Goal: Task Accomplishment & Management: Manage account settings

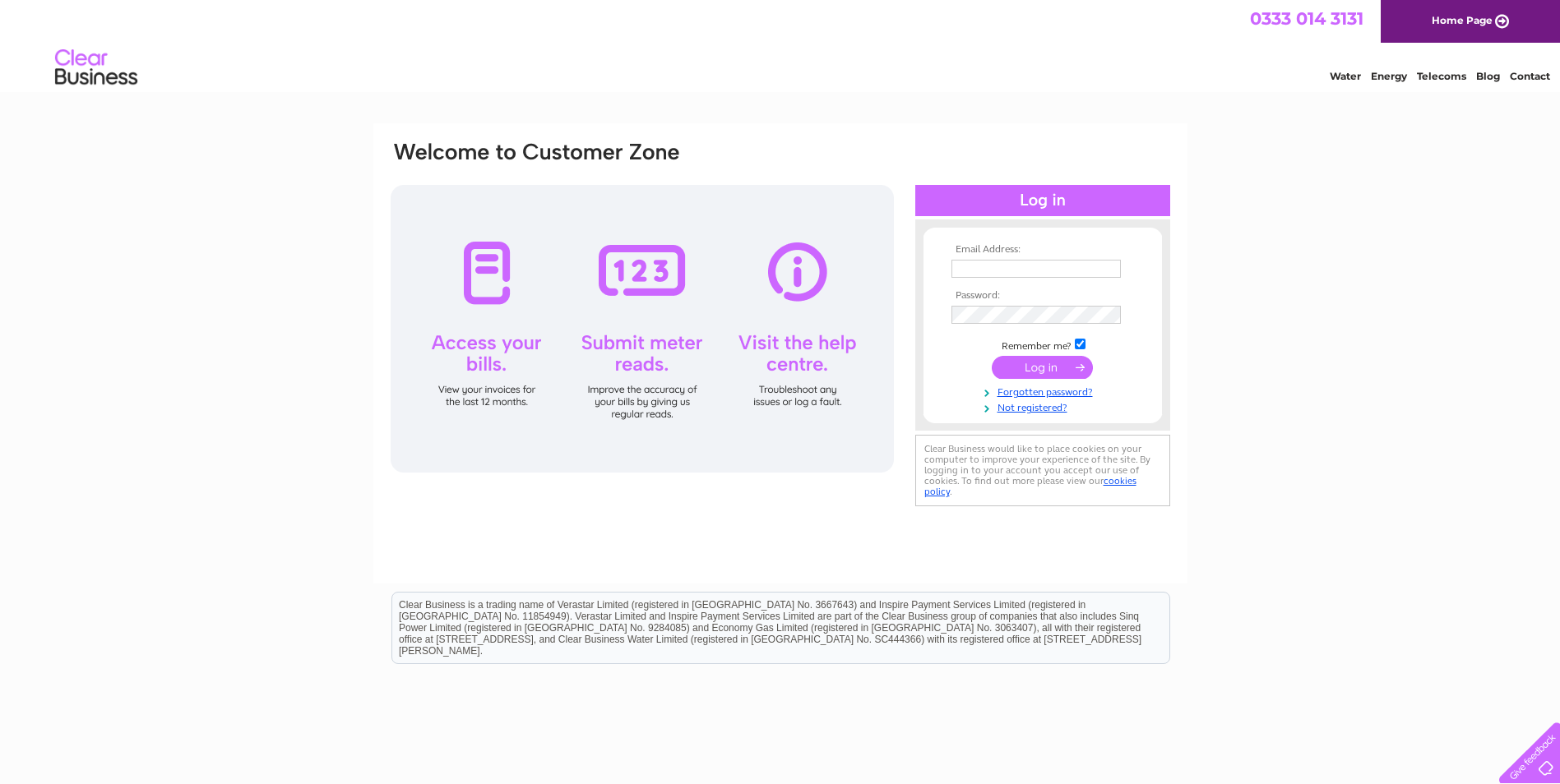
type input "procurement@apexchemicals.com"
click at [1045, 361] on input "submit" at bounding box center [1042, 366] width 101 height 23
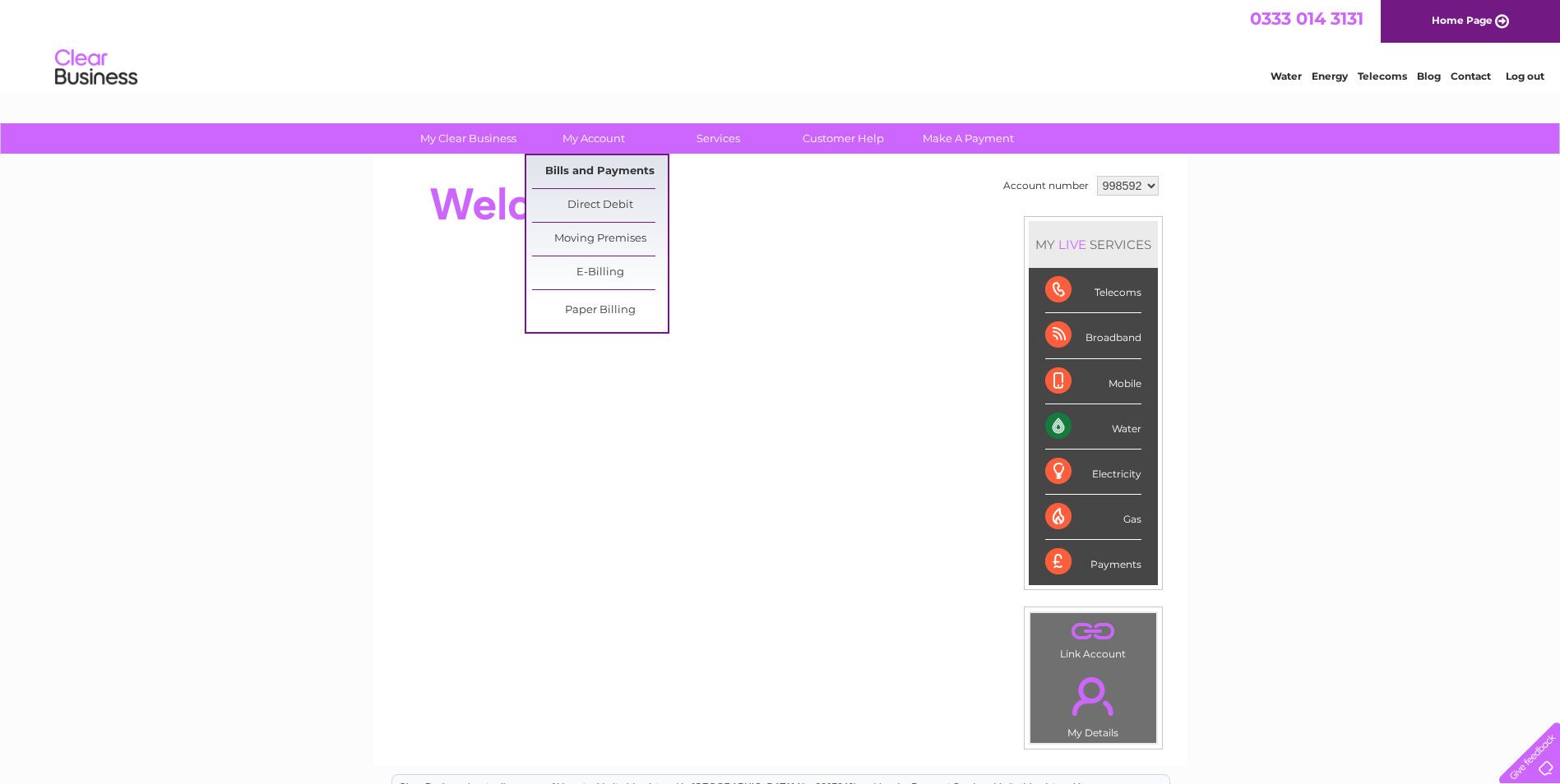
click at [604, 169] on link "Bills and Payments" at bounding box center [600, 171] width 136 height 32
